Goal: Book appointment/travel/reservation

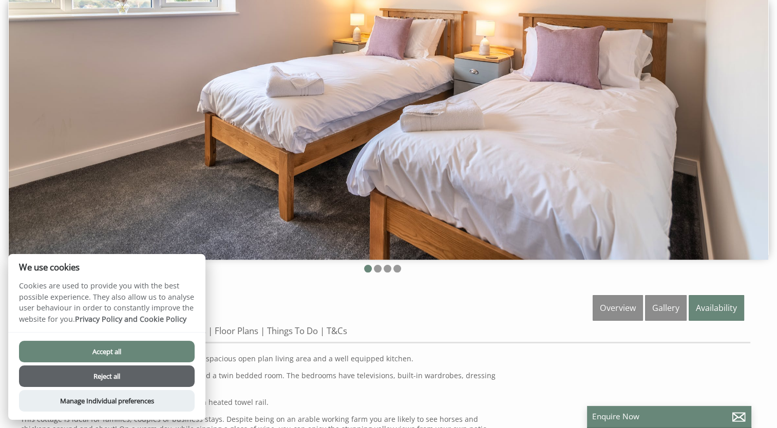
scroll to position [107, 0]
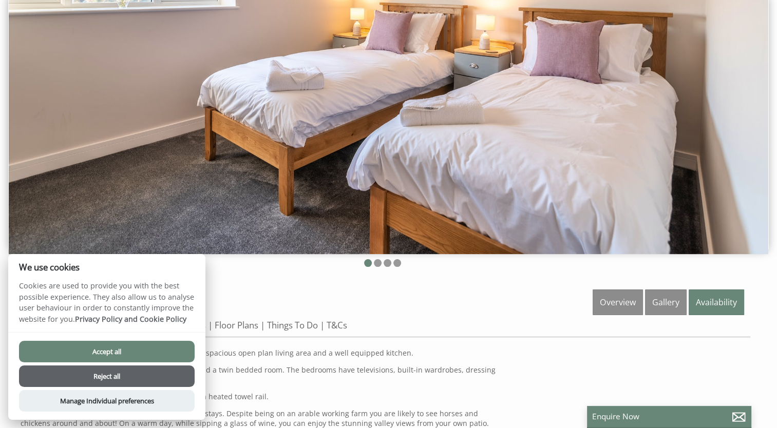
click at [120, 374] on button "Reject all" at bounding box center [107, 377] width 176 height 22
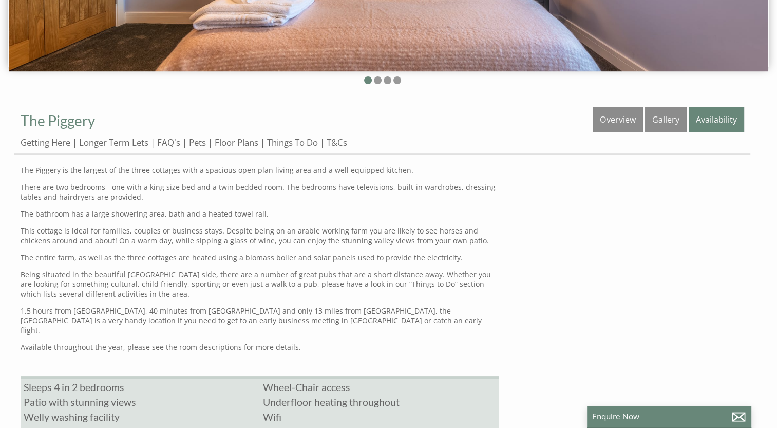
scroll to position [288, 0]
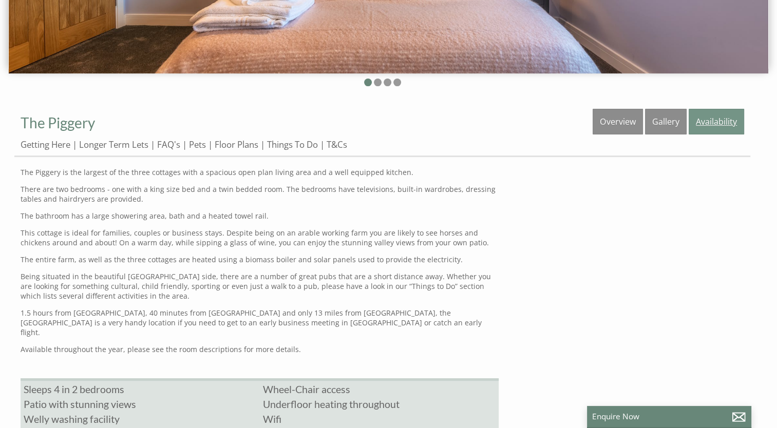
click at [718, 122] on link "Availability" at bounding box center [716, 122] width 55 height 26
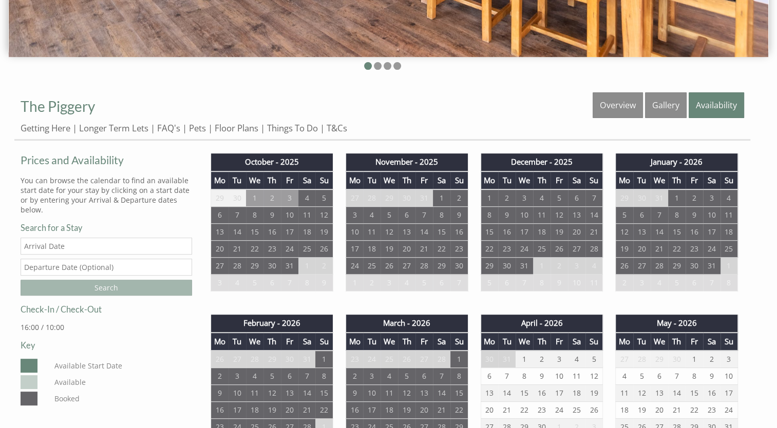
scroll to position [314, 0]
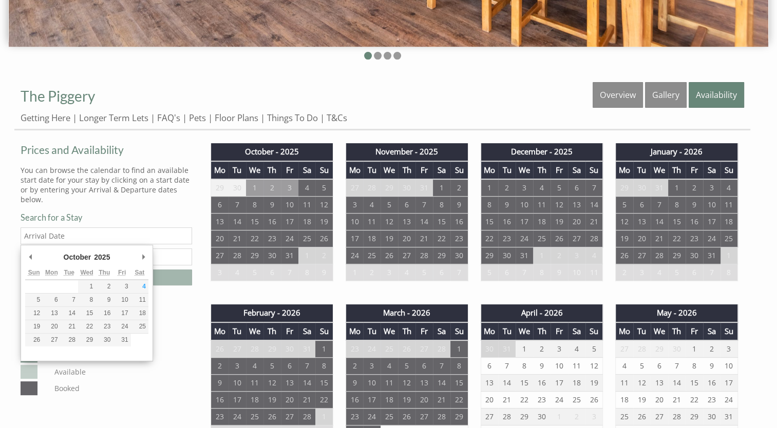
click at [68, 232] on input "Date" at bounding box center [107, 236] width 172 height 17
type input "[DATE]"
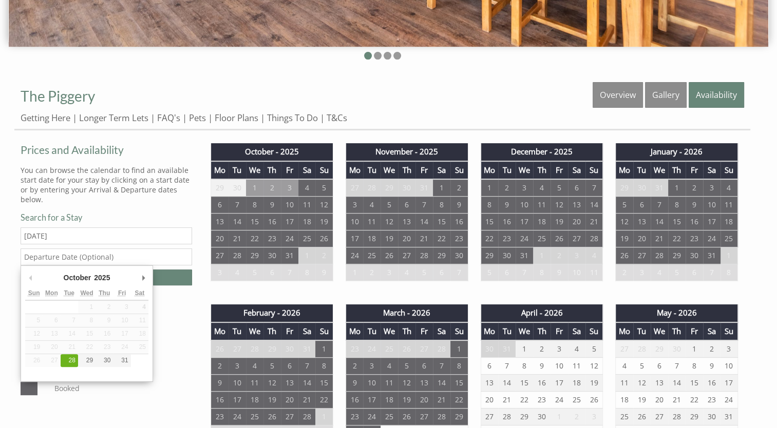
click at [78, 256] on input "text" at bounding box center [107, 257] width 172 height 17
type input "[DATE]"
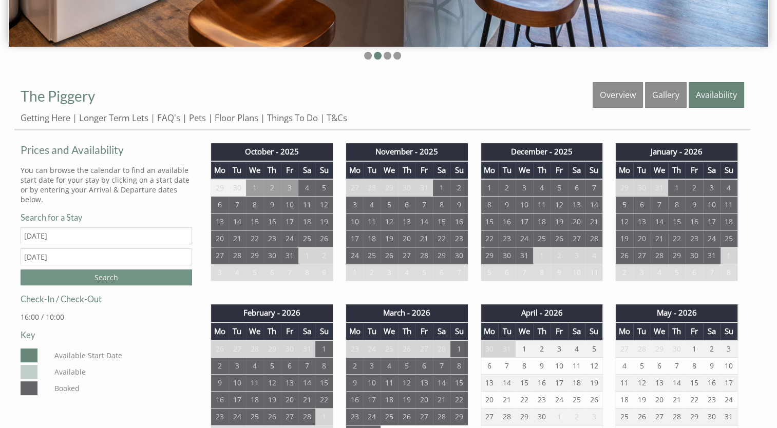
click at [110, 277] on input "Search" at bounding box center [107, 278] width 172 height 16
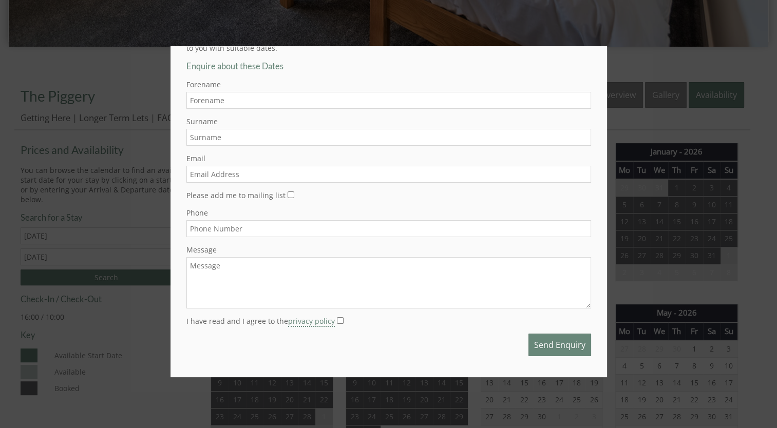
scroll to position [0, 0]
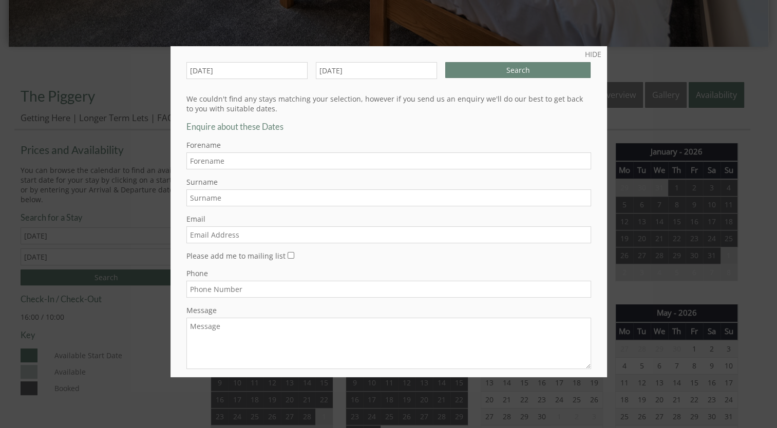
click at [245, 158] on input "Forename" at bounding box center [388, 161] width 405 height 17
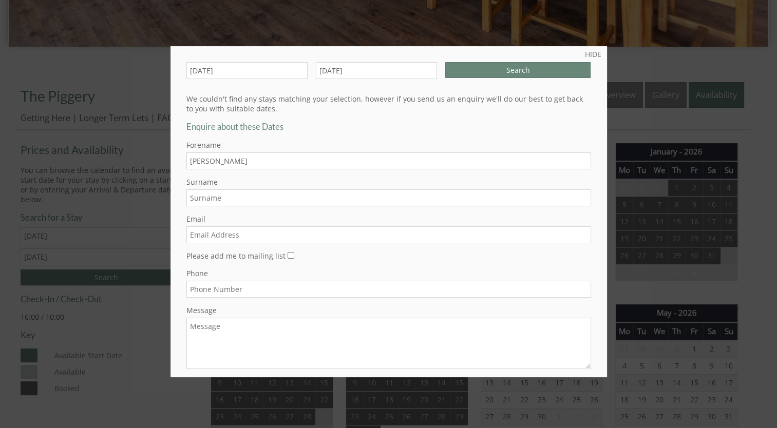
type input "[PERSON_NAME]"
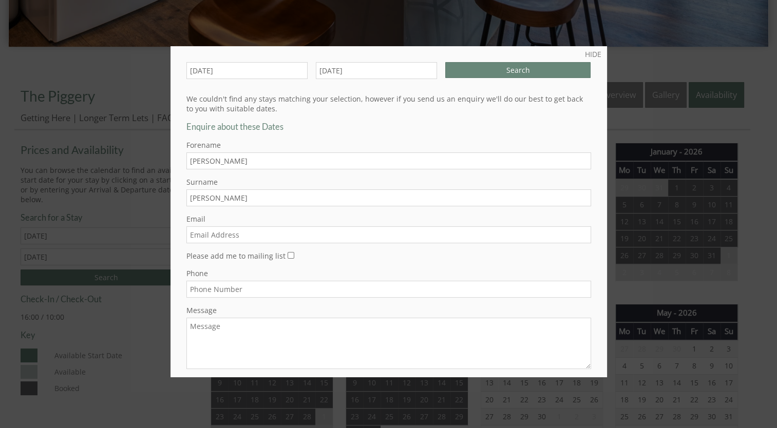
type input "[PERSON_NAME]"
type input "[EMAIL_ADDRESS][DOMAIN_NAME]"
click at [244, 292] on input "Phone" at bounding box center [388, 289] width 405 height 17
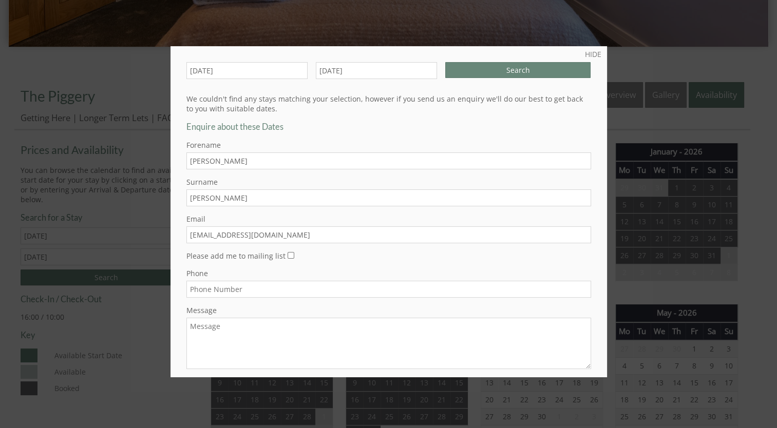
type input "07514495483"
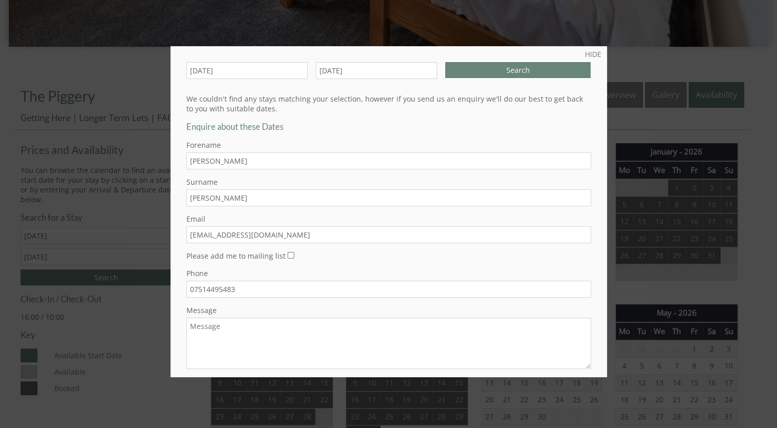
click at [226, 325] on textarea "Message" at bounding box center [388, 343] width 405 height 51
type textarea "Saw this on Air BnB and just wondered what price you can do for booking"
click at [588, 54] on link "HIDE" at bounding box center [593, 54] width 16 height 10
